Goal: Task Accomplishment & Management: Use online tool/utility

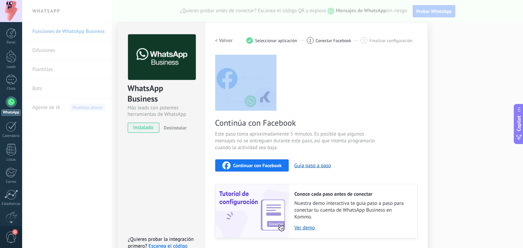
click at [146, 128] on span "instalado" at bounding box center [143, 128] width 31 height 10
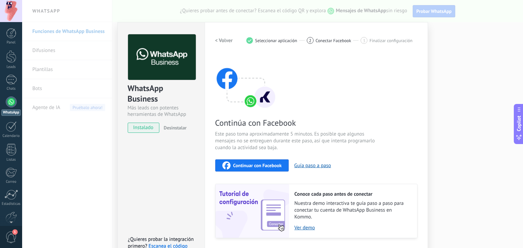
click at [448, 28] on div "WhatsApp Business Más leads con potentes herramientas de WhatsApp instalado Des…" at bounding box center [272, 124] width 500 height 248
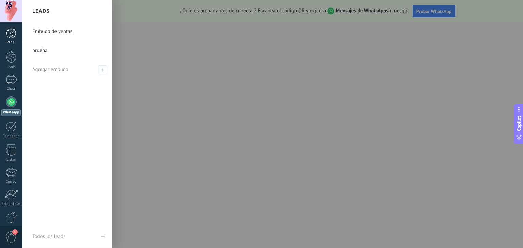
click at [13, 36] on div at bounding box center [11, 33] width 10 height 10
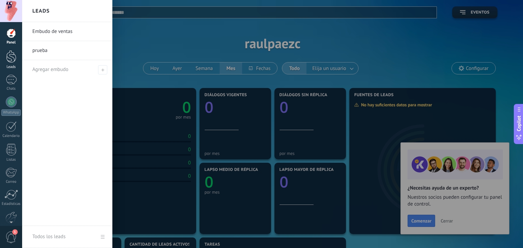
click at [8, 61] on div at bounding box center [11, 56] width 10 height 13
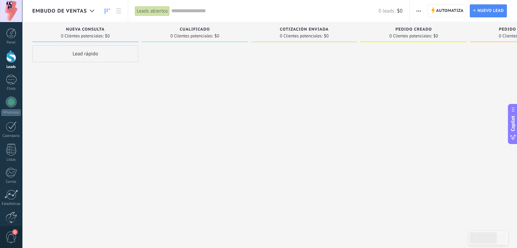
click at [10, 214] on div at bounding box center [11, 218] width 12 height 12
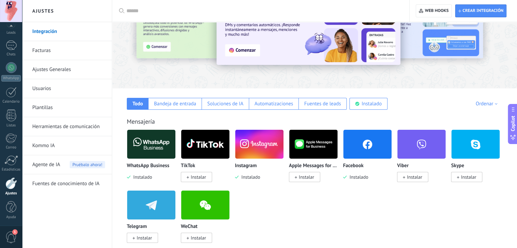
scroll to position [68, 0]
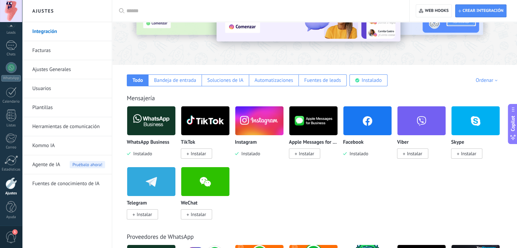
click at [202, 158] on span "Instalar" at bounding box center [196, 154] width 31 height 10
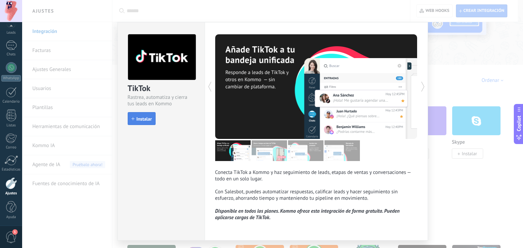
click at [142, 120] on span "Instalar" at bounding box center [143, 119] width 15 height 5
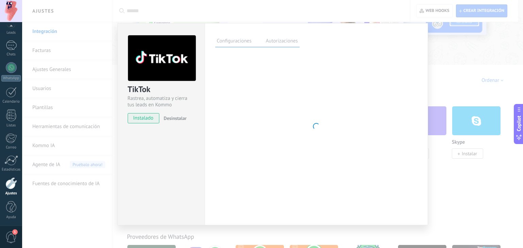
click at [12, 187] on div at bounding box center [11, 184] width 12 height 12
click at [5, 182] on div at bounding box center [11, 184] width 12 height 12
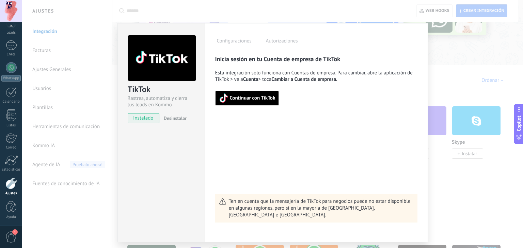
click at [11, 186] on div at bounding box center [11, 184] width 12 height 12
drag, startPoint x: 453, startPoint y: 72, endPoint x: 430, endPoint y: 73, distance: 22.8
click at [453, 72] on div "TikTok Rastrea, automatiza y cierra tus leads en Kommo instalado Desinstalar Co…" at bounding box center [272, 124] width 500 height 248
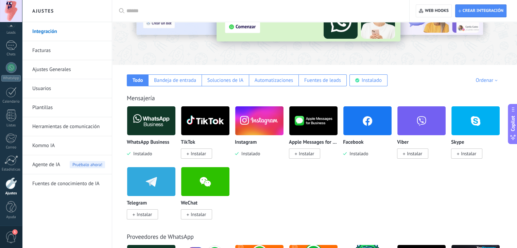
click at [198, 154] on span "Instalar" at bounding box center [198, 154] width 15 height 6
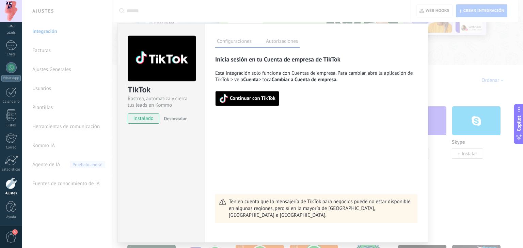
click at [147, 114] on span "instalado" at bounding box center [143, 119] width 31 height 10
click at [142, 119] on span "instalado" at bounding box center [143, 119] width 31 height 10
click at [443, 68] on div "TikTok Rastrea, automatiza y cierra tus leads en Kommo instalado Desinstalar Co…" at bounding box center [272, 124] width 500 height 248
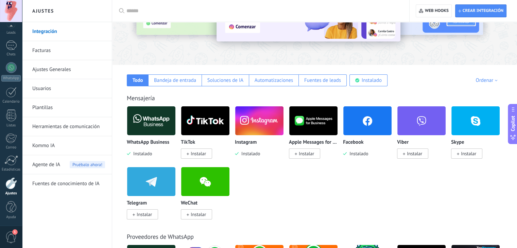
click at [198, 154] on span "Instalar" at bounding box center [198, 154] width 15 height 6
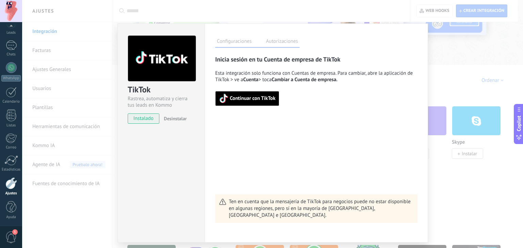
click at [154, 122] on span "instalado" at bounding box center [143, 119] width 31 height 10
click at [148, 119] on span "instalado" at bounding box center [143, 119] width 31 height 10
click at [452, 82] on div "TikTok Rastrea, automatiza y cierra tus leads en Kommo instalado Desinstalar Co…" at bounding box center [272, 124] width 500 height 248
